Goal: Transaction & Acquisition: Register for event/course

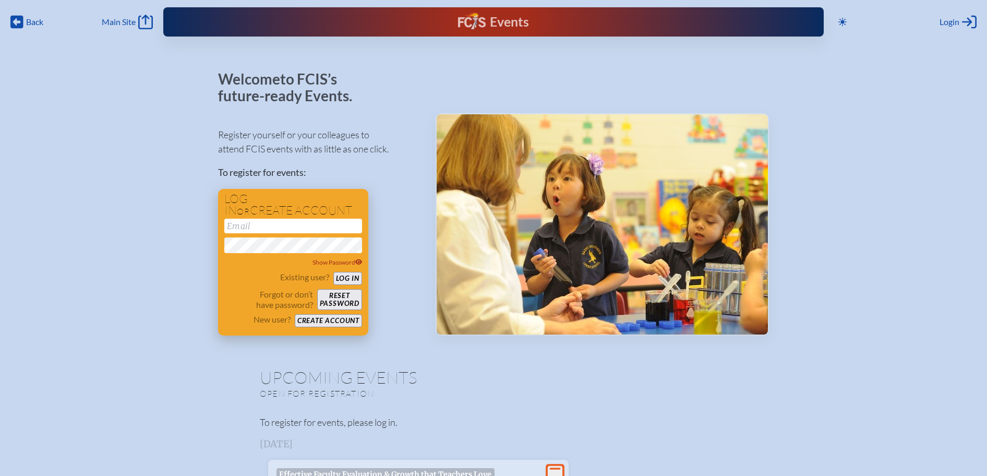
type input "[EMAIL_ADDRESS][DOMAIN_NAME]"
click at [342, 278] on button "Log in" at bounding box center [347, 278] width 29 height 13
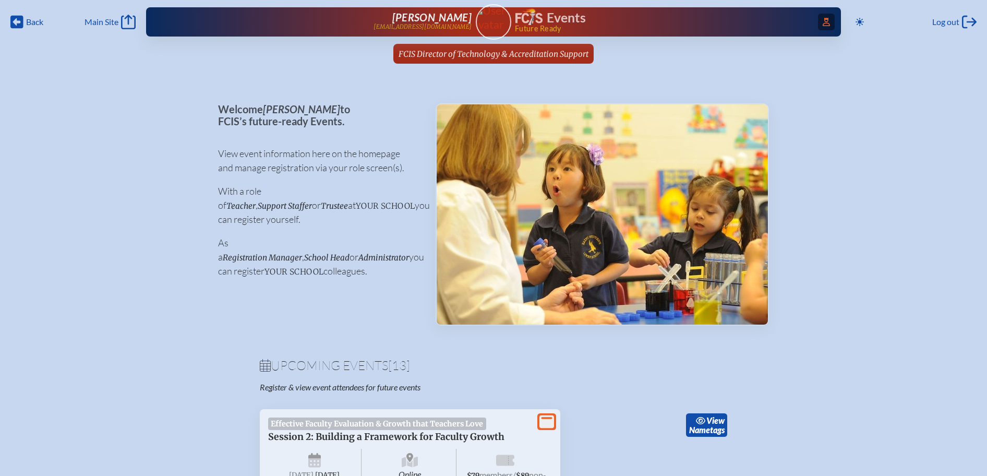
click at [830, 20] on span "Access Users..." at bounding box center [826, 22] width 17 height 17
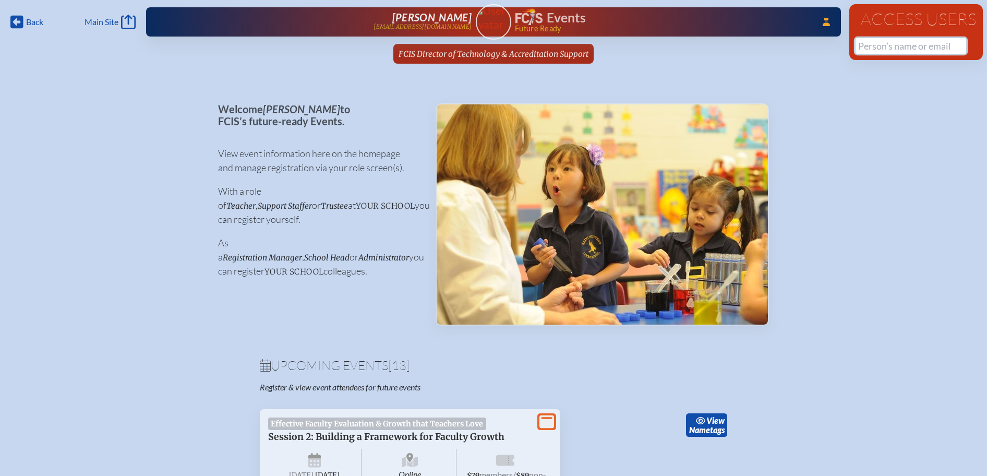
click at [891, 47] on input "text" at bounding box center [911, 46] width 111 height 16
click at [878, 47] on input "aneglika" at bounding box center [911, 46] width 111 height 16
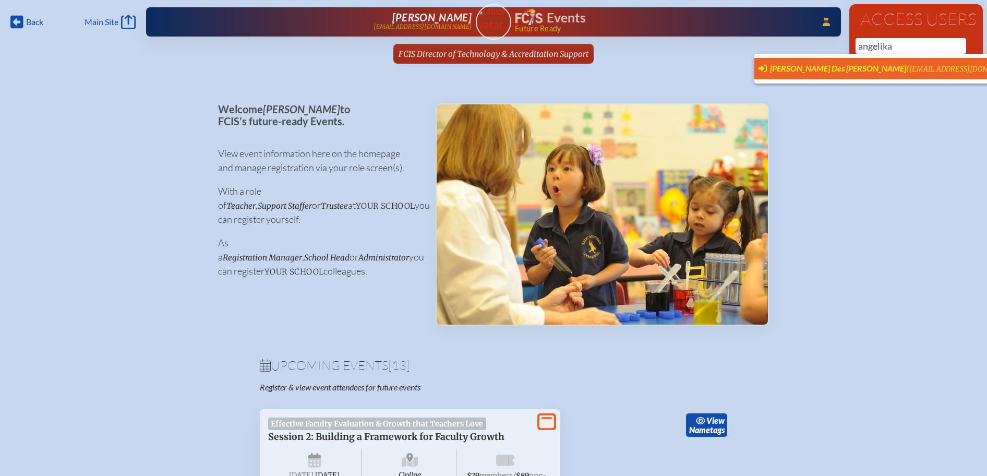
click at [887, 63] on span "Angelika Des Rosier (desroang@berkeleyprep.org) User Profile" at bounding box center [905, 68] width 292 height 13
click at [870, 63] on span "Angelika Des Rosier (desroang@berkeleyprep.org) User Profile" at bounding box center [905, 68] width 292 height 13
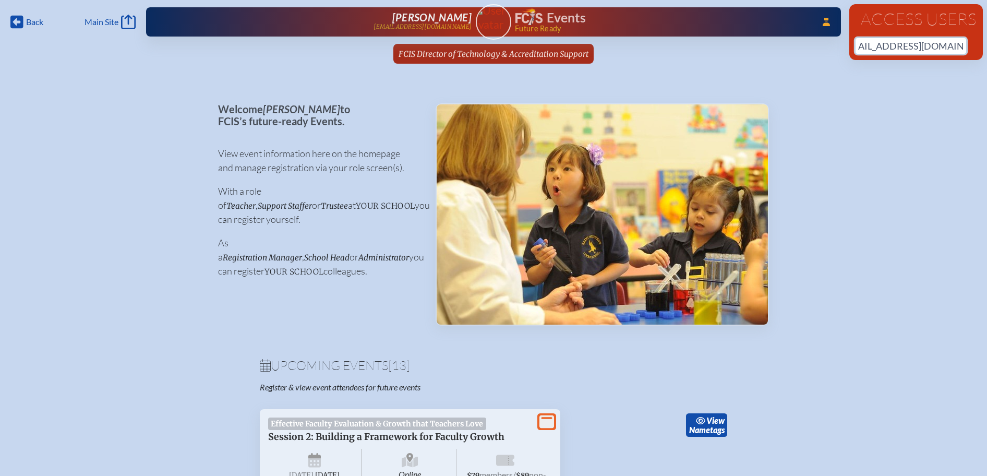
drag, startPoint x: 882, startPoint y: 44, endPoint x: 988, endPoint y: 45, distance: 105.4
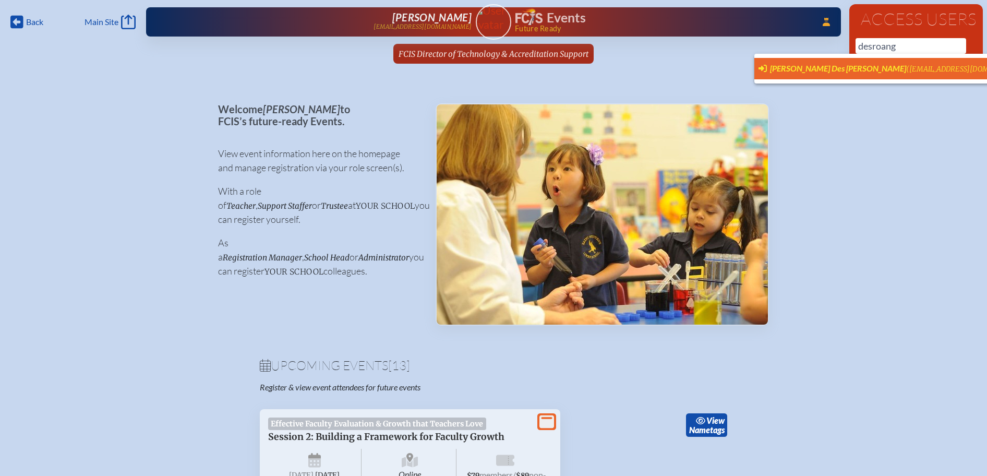
click at [906, 66] on span "(desroang@berkeleyprep.org)" at bounding box center [967, 69] width 123 height 9
type input "desroang@berkeleyprep.org"
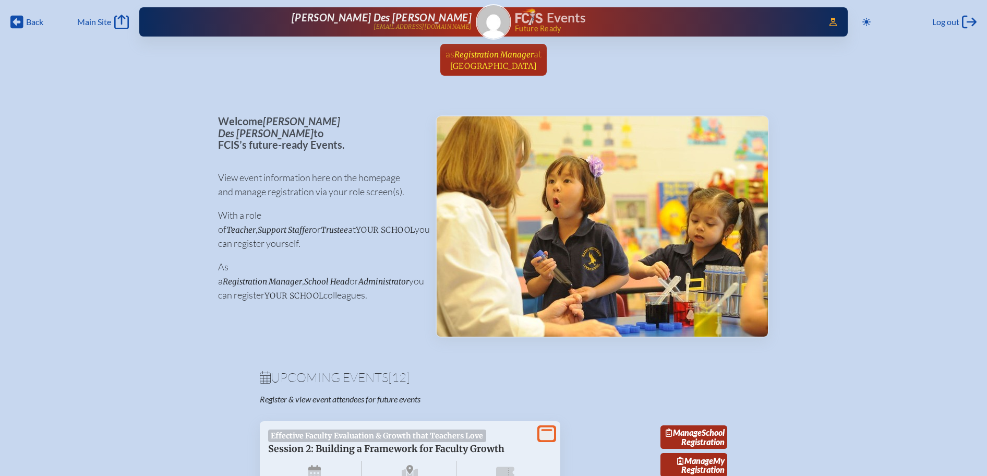
click at [507, 62] on span "[GEOGRAPHIC_DATA]" at bounding box center [493, 66] width 87 height 10
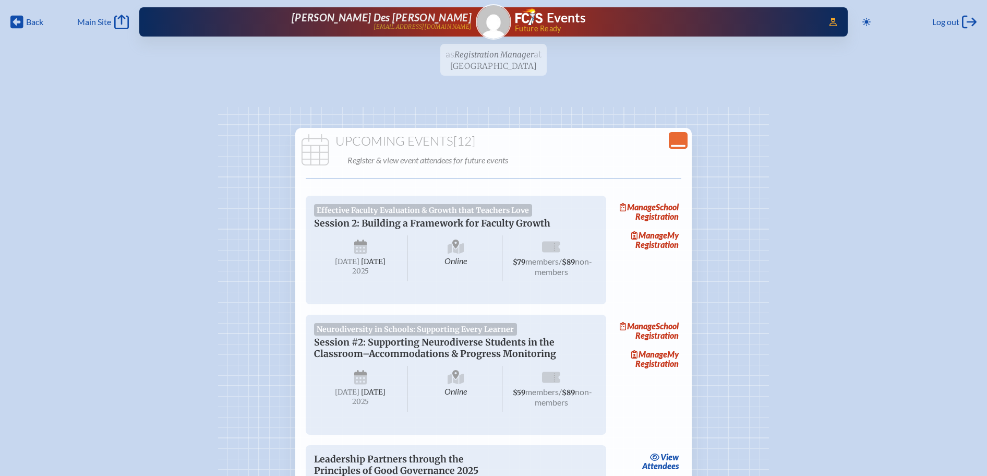
click at [680, 135] on icon "Close Console" at bounding box center [678, 140] width 15 height 15
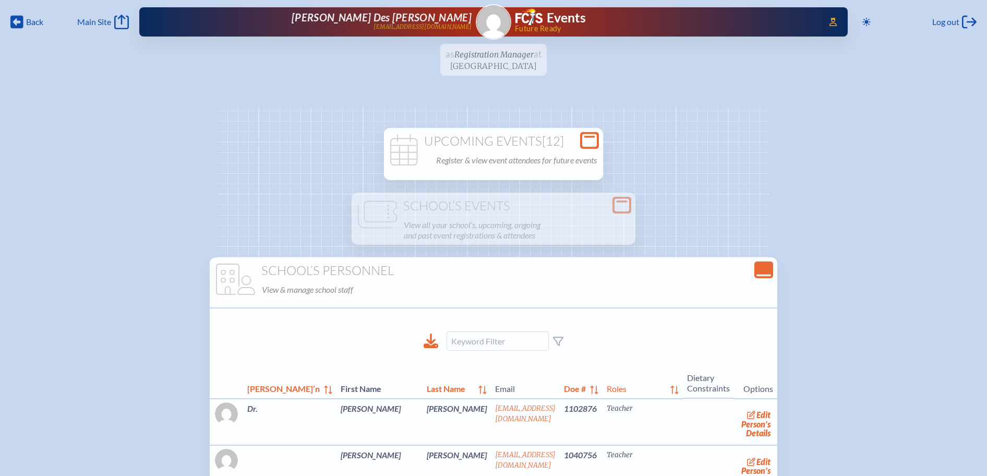
click at [728, 269] on h1 "School’s Personnel" at bounding box center [493, 271] width 559 height 15
drag, startPoint x: 748, startPoint y: 267, endPoint x: 655, endPoint y: 200, distance: 114.7
click at [755, 267] on div "Close Console" at bounding box center [764, 269] width 19 height 17
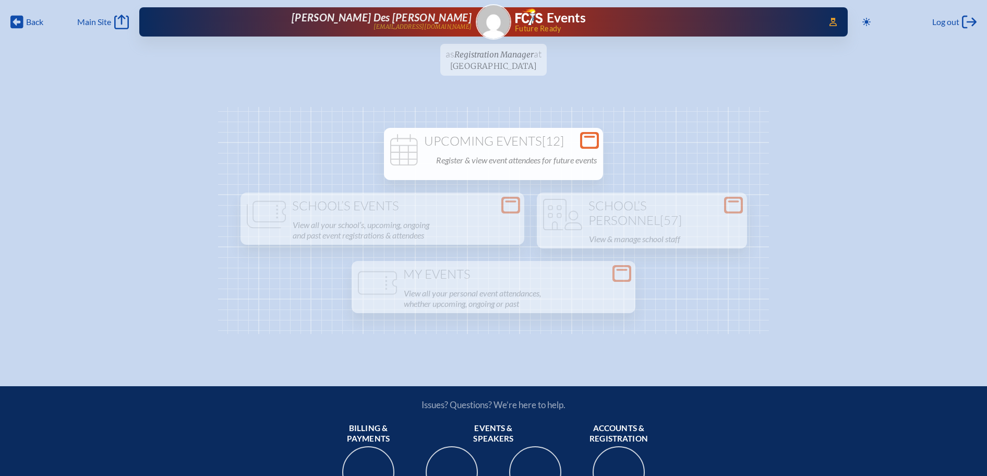
click at [521, 155] on p "Register & view event attendees for future events" at bounding box center [516, 160] width 161 height 15
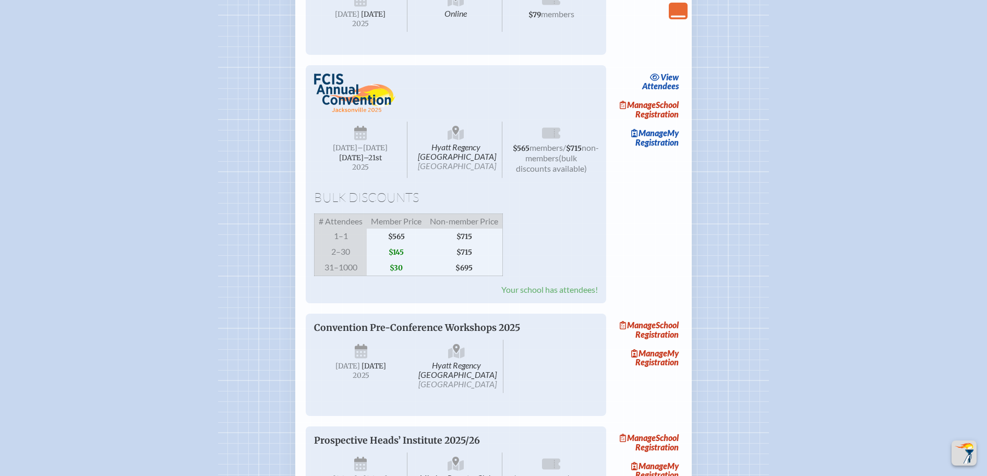
scroll to position [1100, 0]
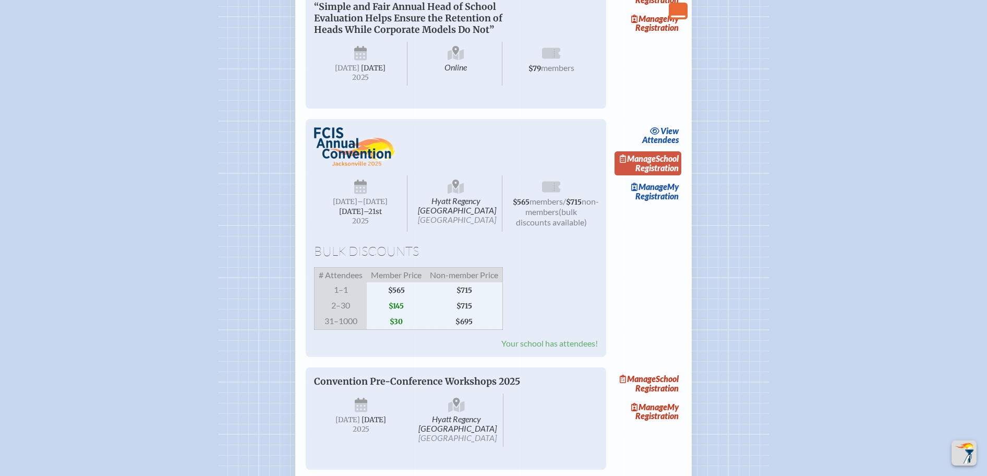
click at [667, 175] on link "Manage School Registration" at bounding box center [648, 163] width 67 height 24
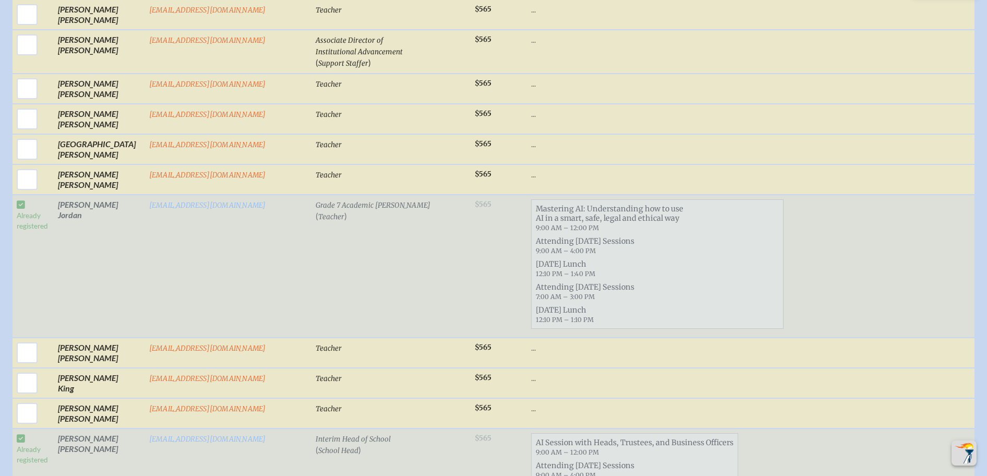
scroll to position [1166, 0]
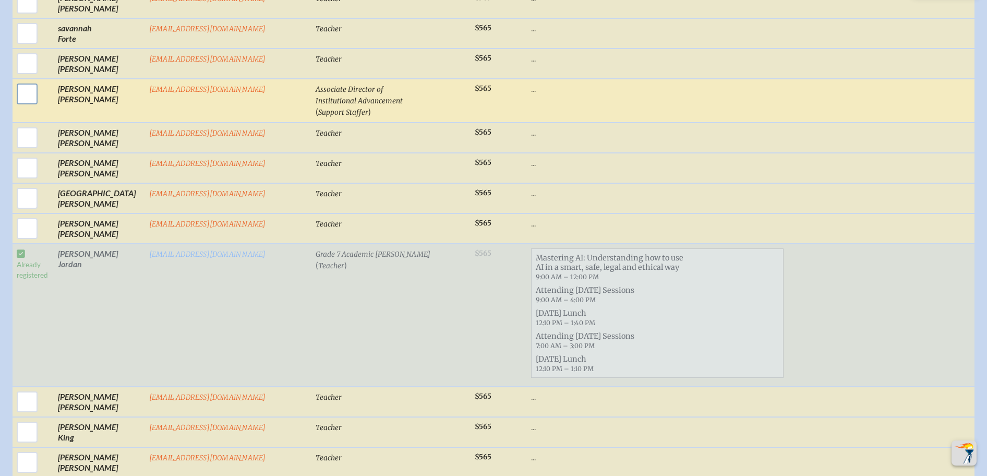
click at [24, 82] on input "checkbox" at bounding box center [27, 94] width 26 height 26
checkbox input "true"
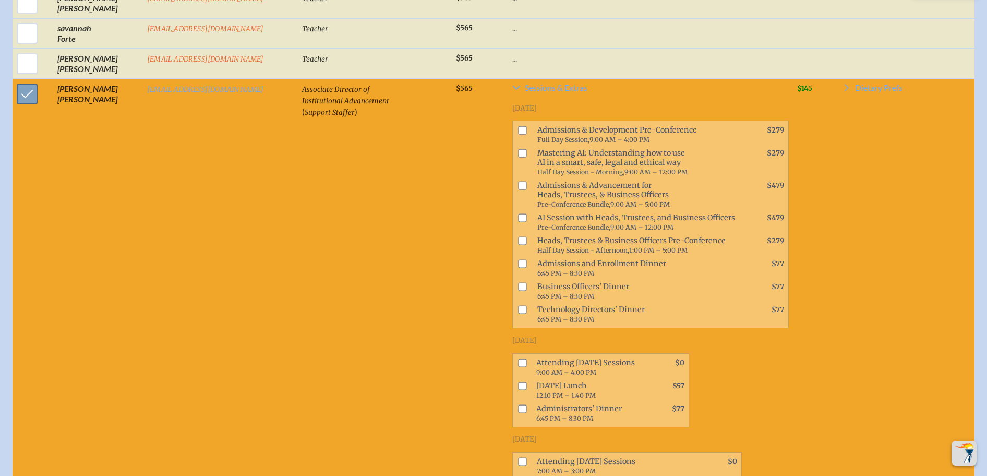
scroll to position [1157, 0]
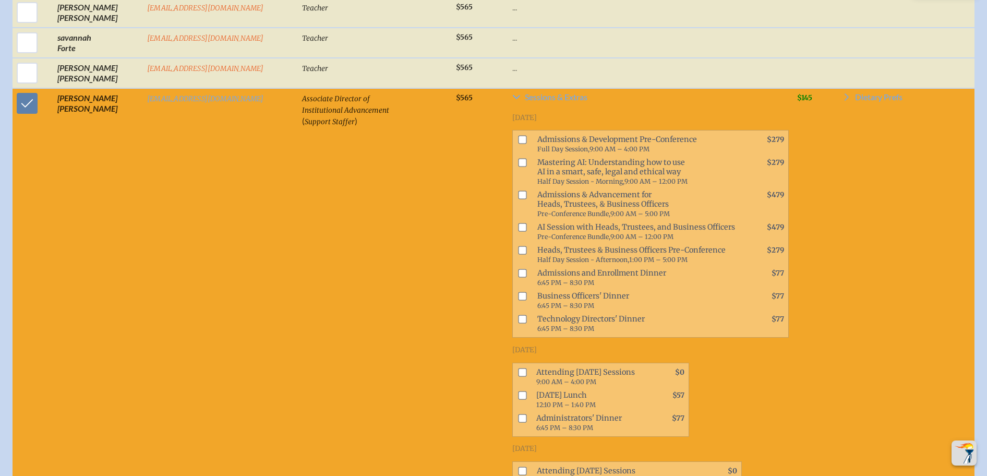
click at [513, 388] on span at bounding box center [520, 399] width 15 height 23
click at [519, 368] on input "checkbox" at bounding box center [523, 372] width 8 height 8
checkbox input "true"
click at [519, 391] on input "checkbox" at bounding box center [523, 395] width 8 height 8
checkbox input "true"
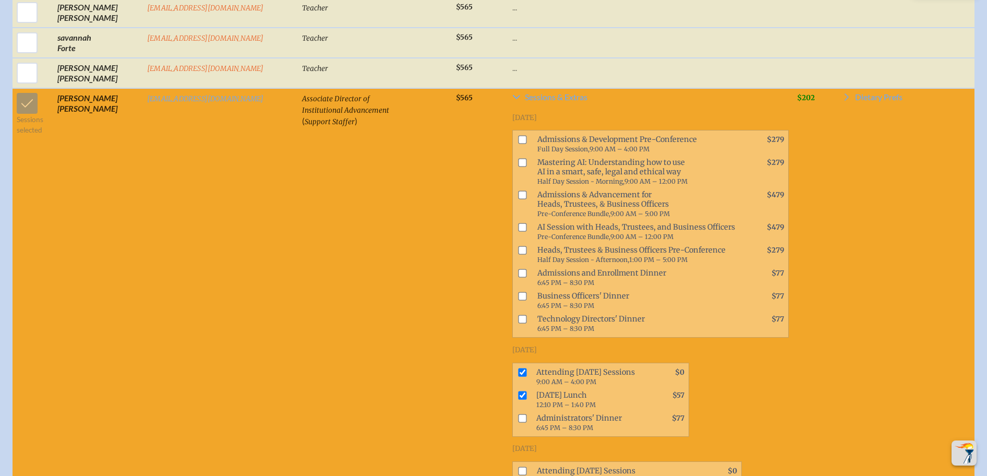
click at [519, 191] on input "checkbox" at bounding box center [523, 195] width 8 height 8
checkbox input "true"
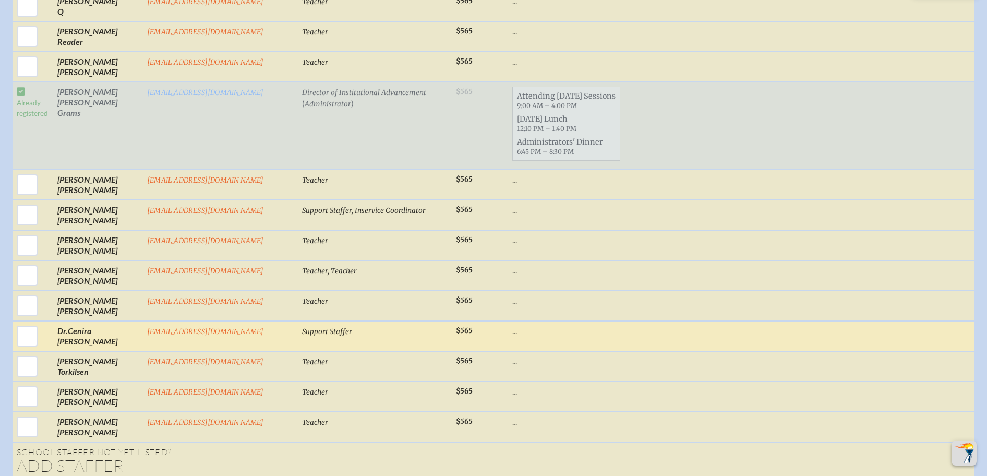
scroll to position [2862, 0]
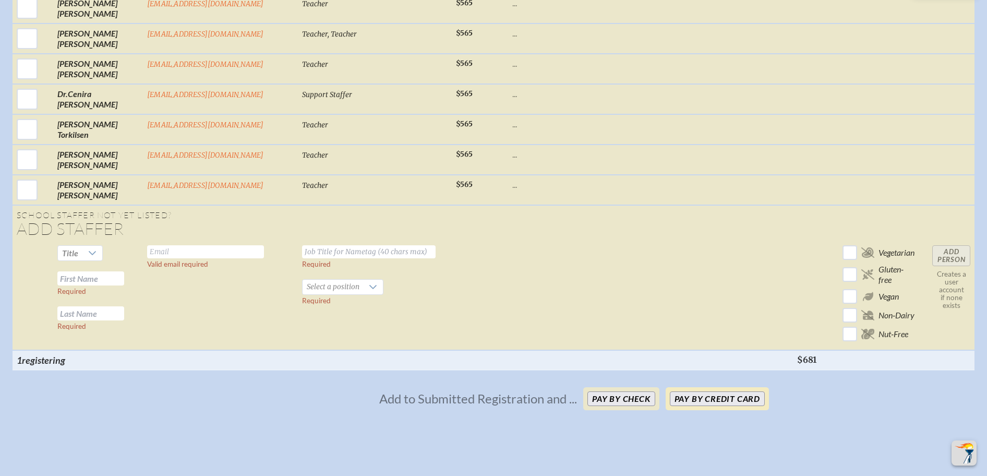
click at [702, 391] on button "Pay by Credit Card" at bounding box center [717, 398] width 95 height 15
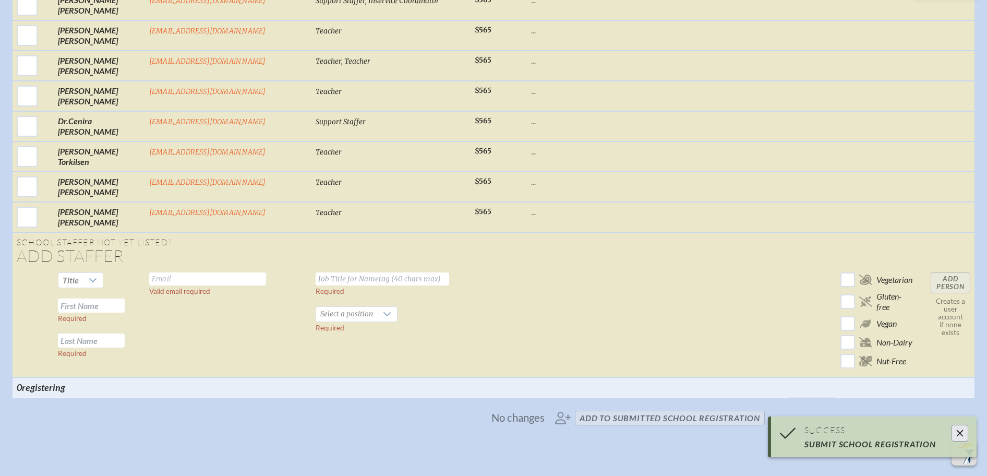
scroll to position [2512, 0]
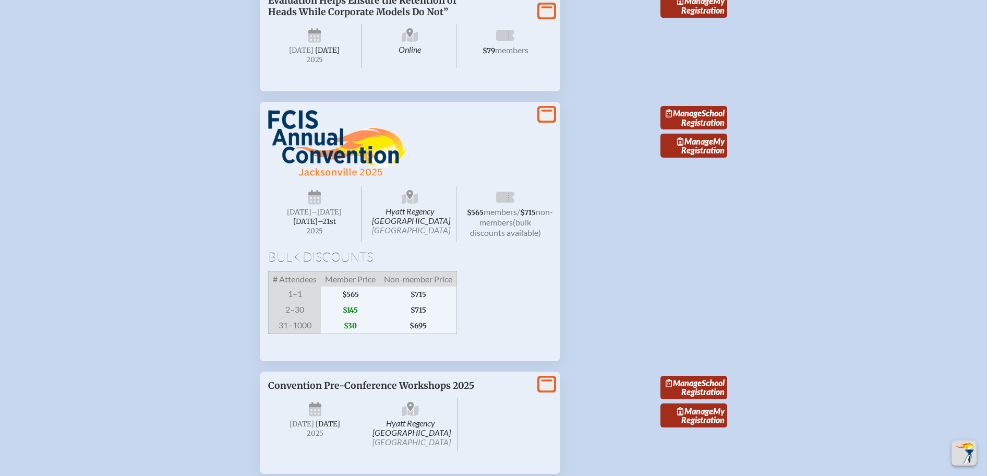
scroll to position [1848, 0]
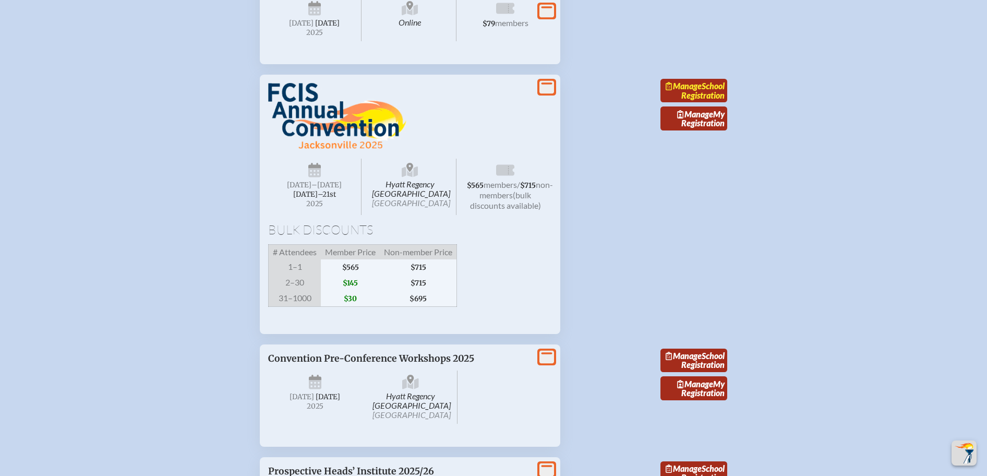
click at [707, 103] on link "Manage School Registration" at bounding box center [694, 91] width 67 height 24
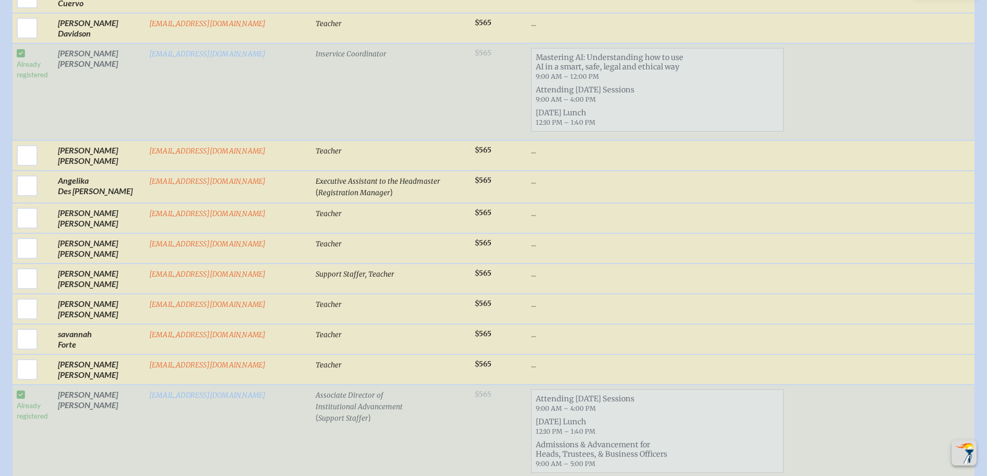
scroll to position [1044, 0]
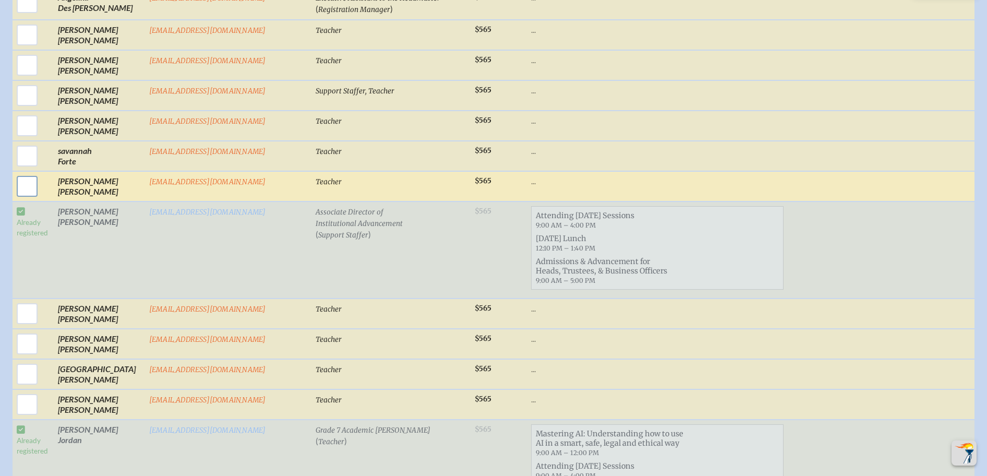
click at [26, 174] on input "checkbox" at bounding box center [27, 186] width 26 height 26
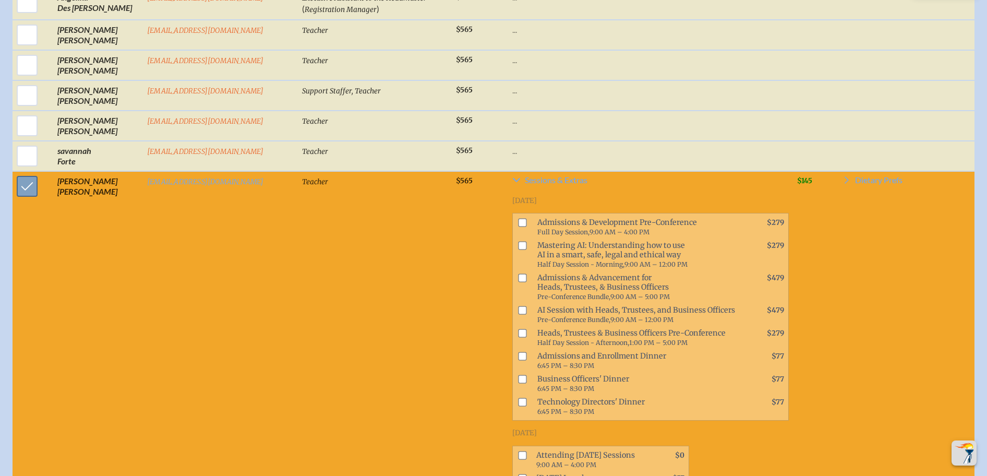
scroll to position [1034, 0]
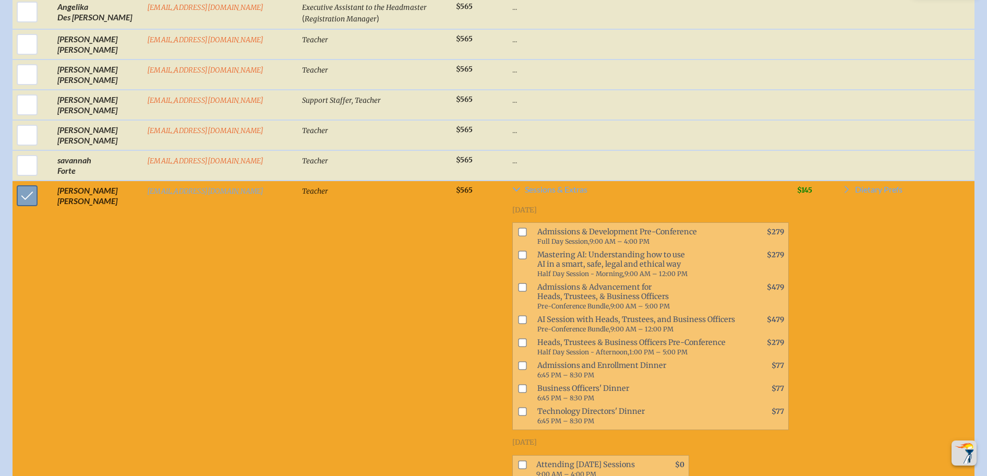
click at [25, 183] on input "checkbox" at bounding box center [27, 196] width 26 height 26
checkbox input "false"
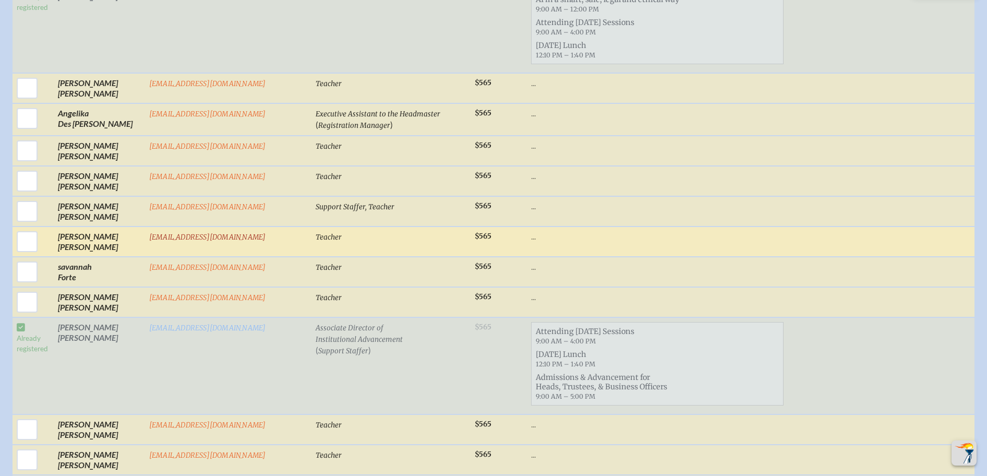
scroll to position [982, 0]
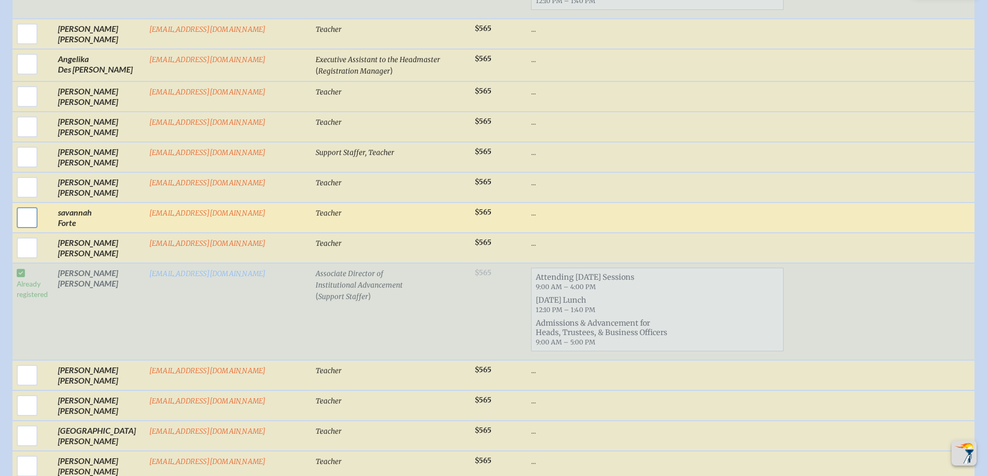
click at [33, 211] on input "checkbox" at bounding box center [27, 218] width 26 height 26
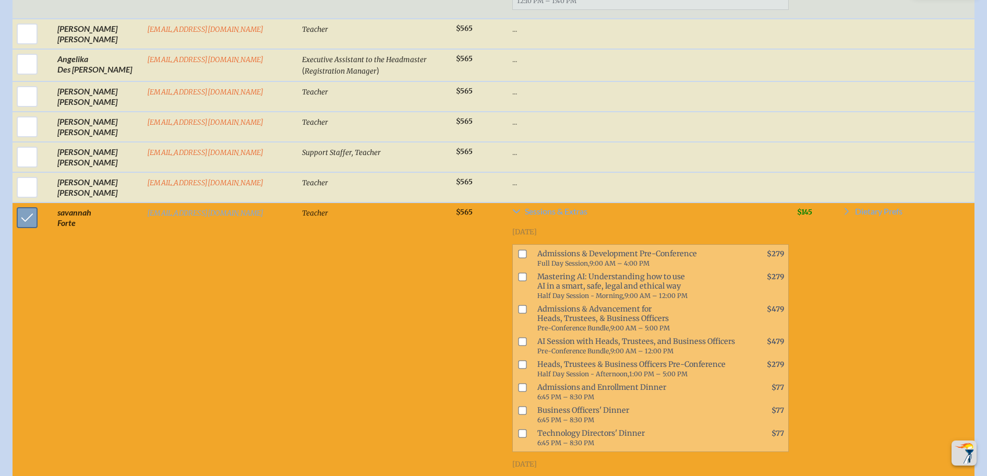
click at [32, 205] on input "checkbox" at bounding box center [27, 218] width 26 height 26
checkbox input "false"
